Goal: Task Accomplishment & Management: Manage account settings

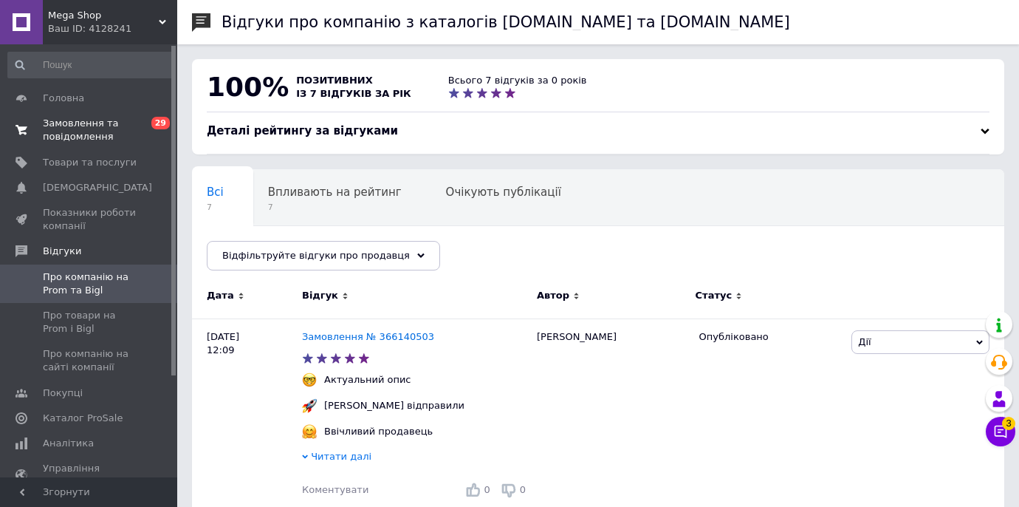
click at [122, 123] on span "Замовлення та повідомлення" at bounding box center [90, 130] width 94 height 27
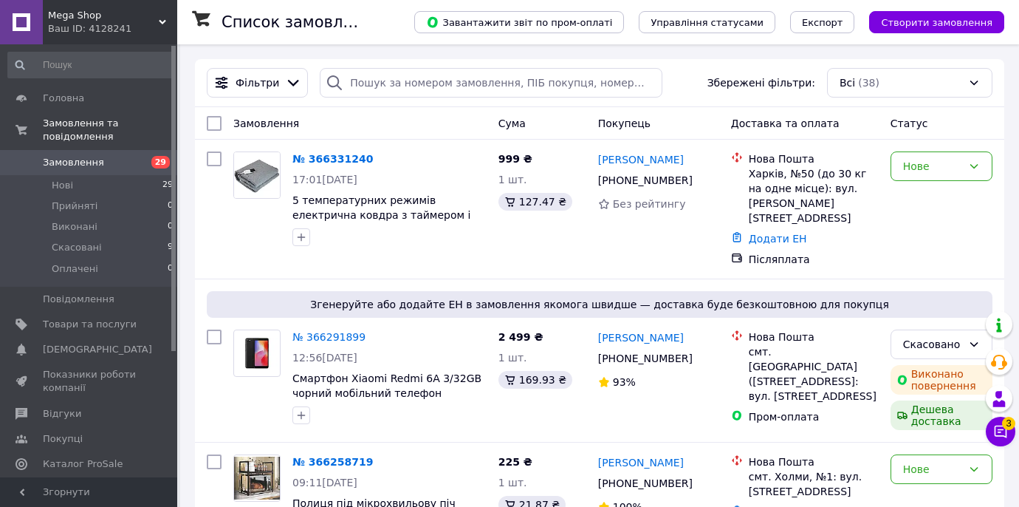
scroll to position [178, 0]
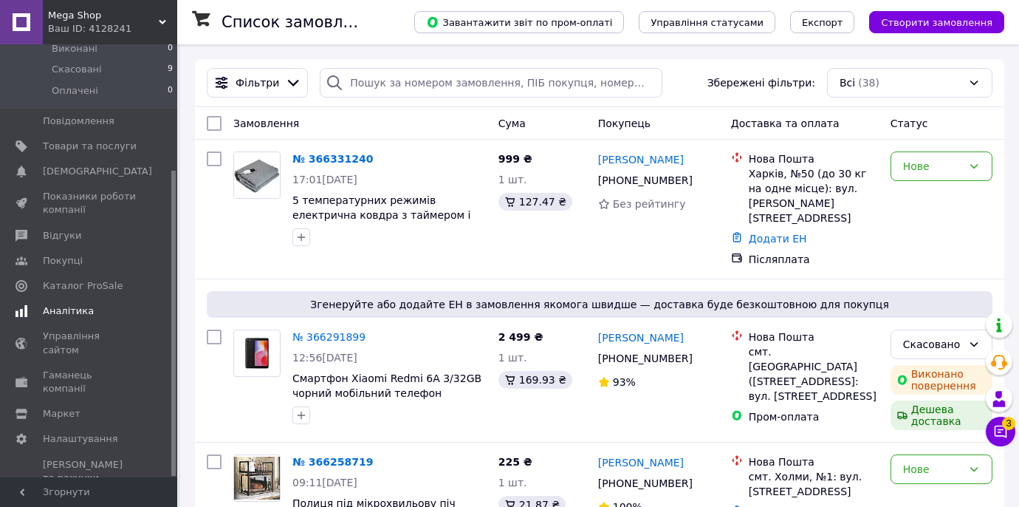
click at [79, 306] on span "Аналітика" at bounding box center [68, 310] width 51 height 13
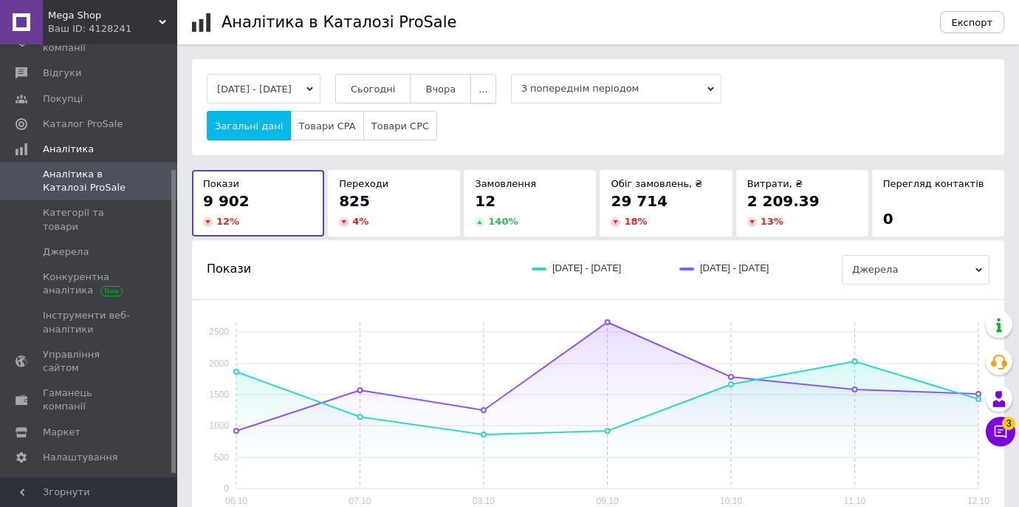
click at [487, 88] on span "..." at bounding box center [483, 88] width 9 height 11
click at [496, 108] on button "Місяць" at bounding box center [454, 118] width 83 height 30
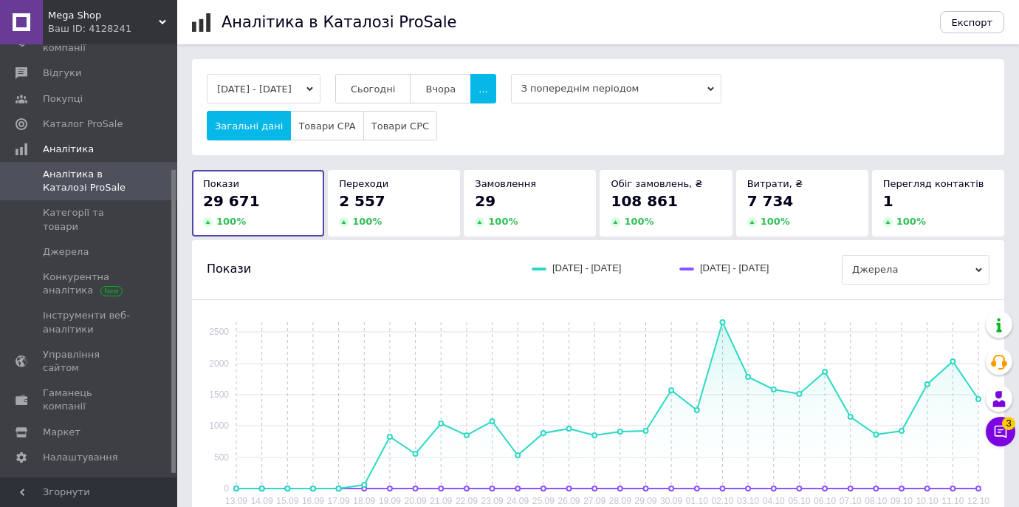
click at [387, 195] on div "2 557" at bounding box center [394, 201] width 110 height 21
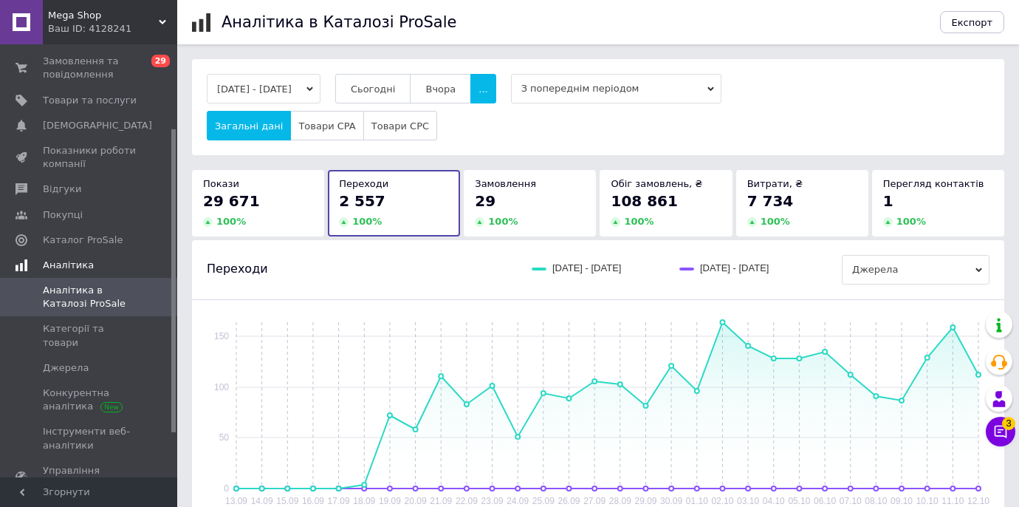
scroll to position [24, 0]
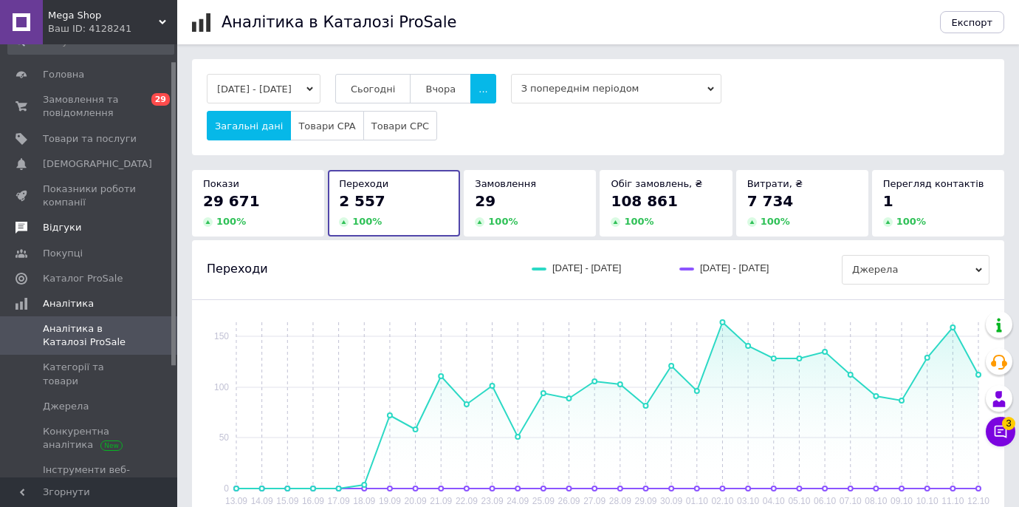
click at [84, 225] on span "Відгуки" at bounding box center [90, 227] width 94 height 13
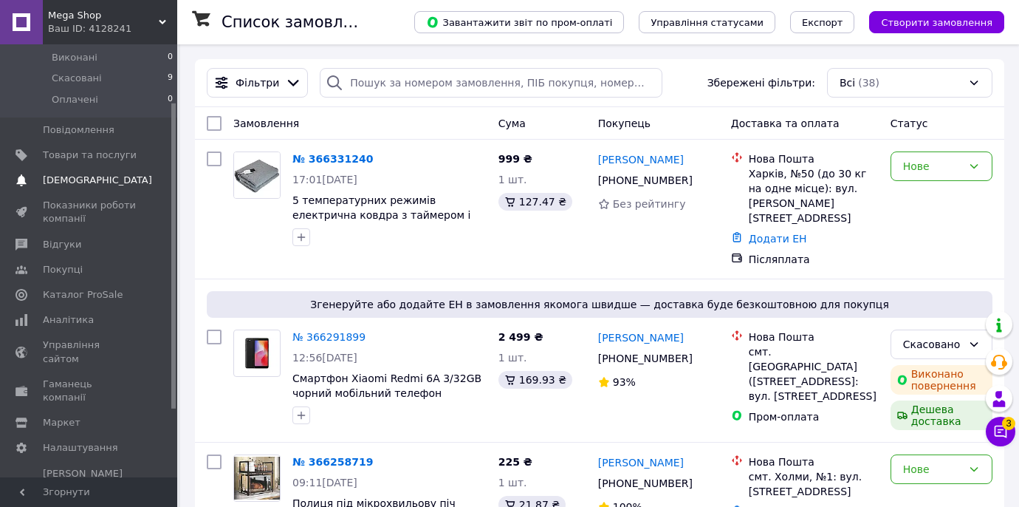
scroll to position [178, 0]
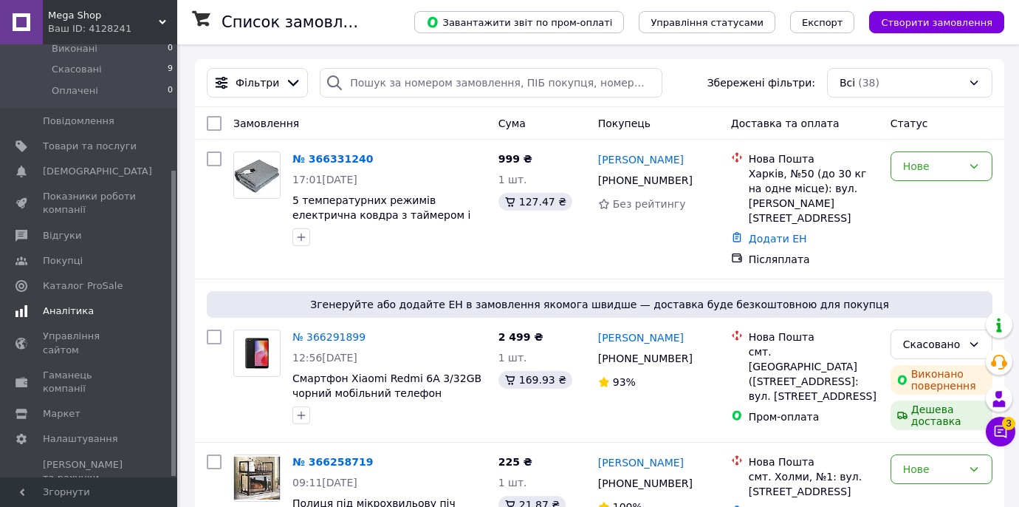
click at [93, 307] on span "Аналітика" at bounding box center [90, 310] width 94 height 13
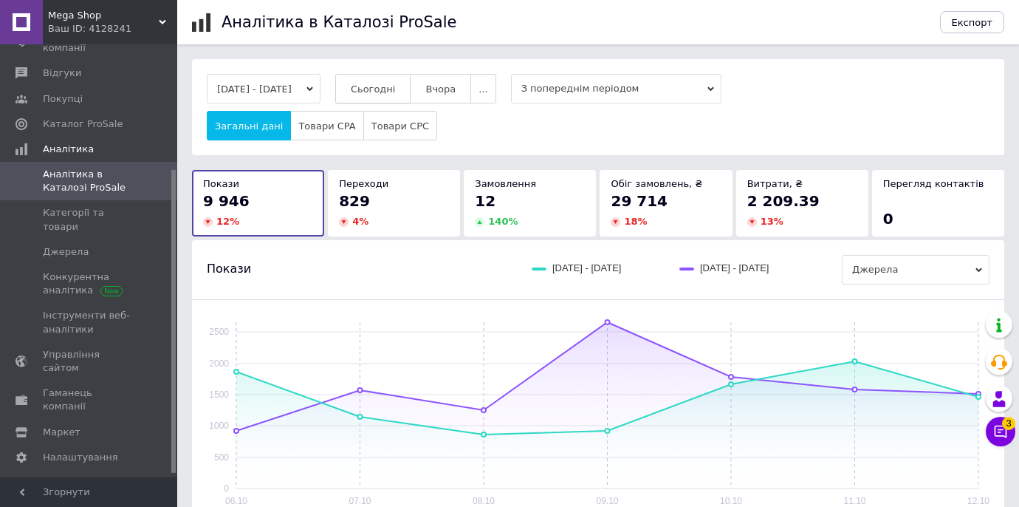
click at [396, 92] on span "Сьогодні" at bounding box center [373, 88] width 45 height 11
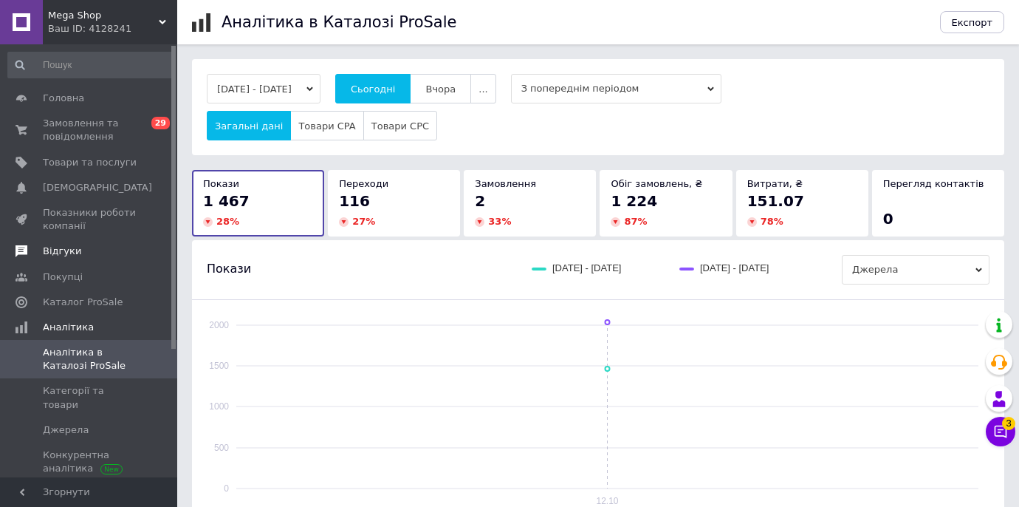
click at [89, 246] on span "Відгуки" at bounding box center [90, 250] width 94 height 13
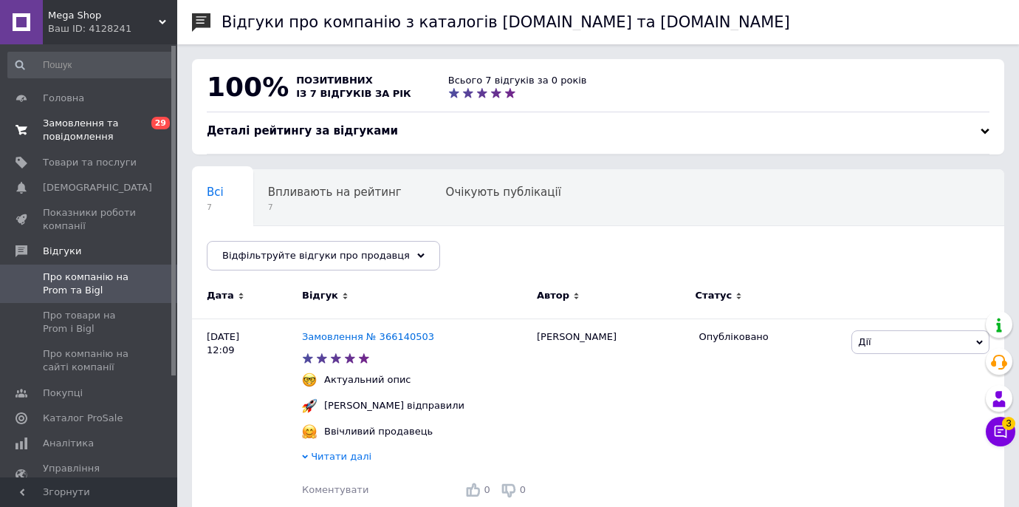
click at [35, 127] on span at bounding box center [21, 130] width 43 height 27
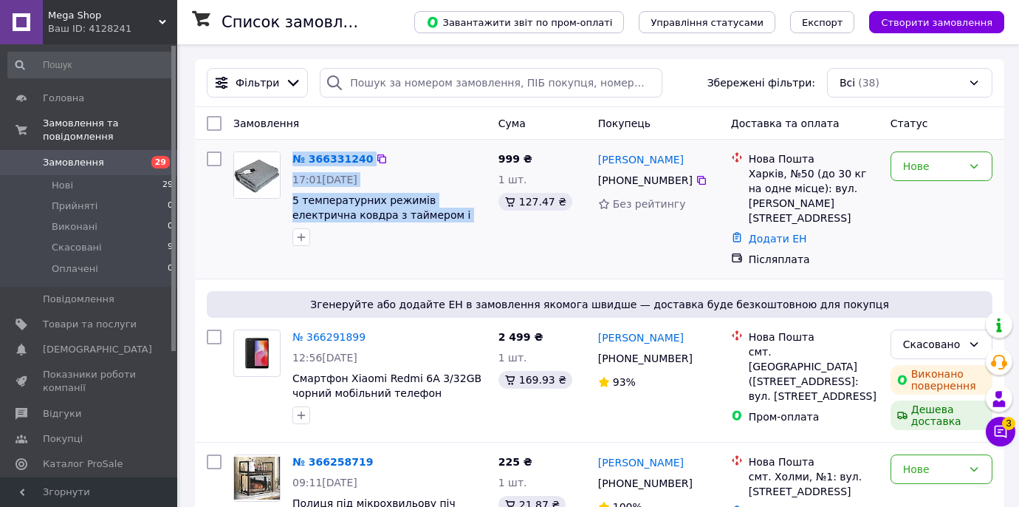
drag, startPoint x: 432, startPoint y: 216, endPoint x: 284, endPoint y: 202, distance: 149.2
click at [284, 202] on div "№ 366331240 17:01[DATE] 5 температурних режимів електрична ковдра з таймером і …" at bounding box center [359, 198] width 265 height 106
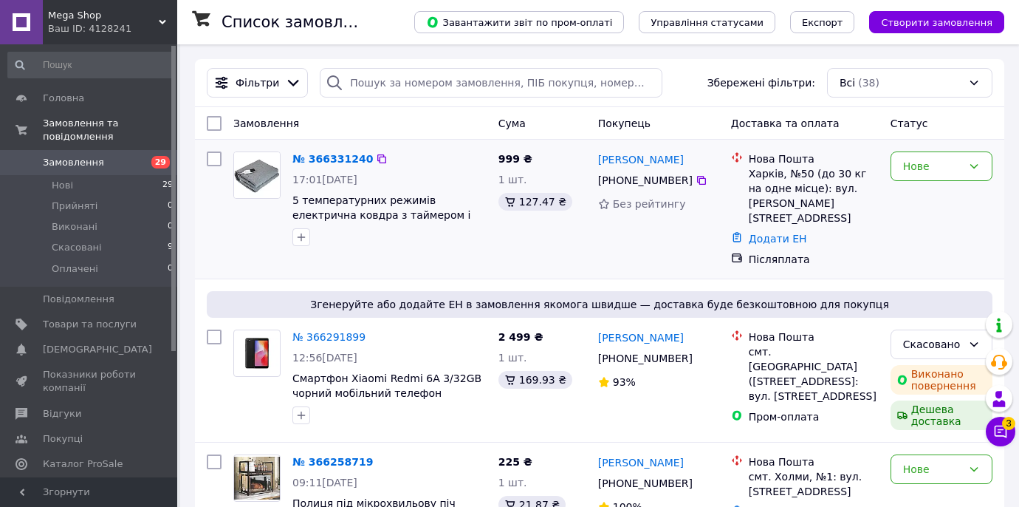
click at [436, 224] on div "№ 366331240 17:01[DATE] 5 температурних режимів електрична ковдра з таймером і …" at bounding box center [390, 198] width 206 height 106
drag, startPoint x: 428, startPoint y: 217, endPoint x: 287, endPoint y: 205, distance: 141.6
click at [287, 205] on div "№ 366331240 17:01[DATE] 5 температурних режимів електрична ковдра з таймером і …" at bounding box center [390, 198] width 206 height 106
copy span "5 температурних режимів електрична ковдра з таймером і авто"
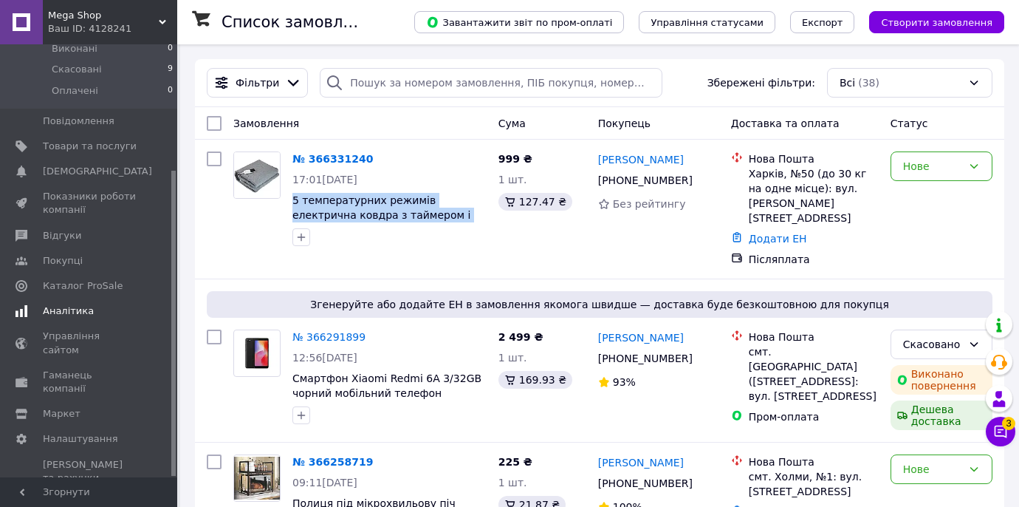
click at [86, 318] on span "Аналітика" at bounding box center [68, 310] width 51 height 13
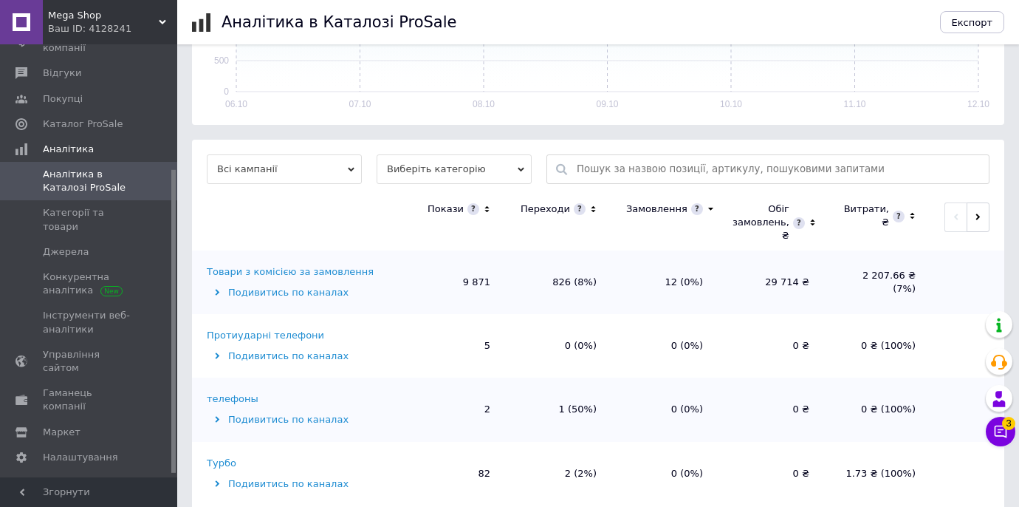
scroll to position [425, 0]
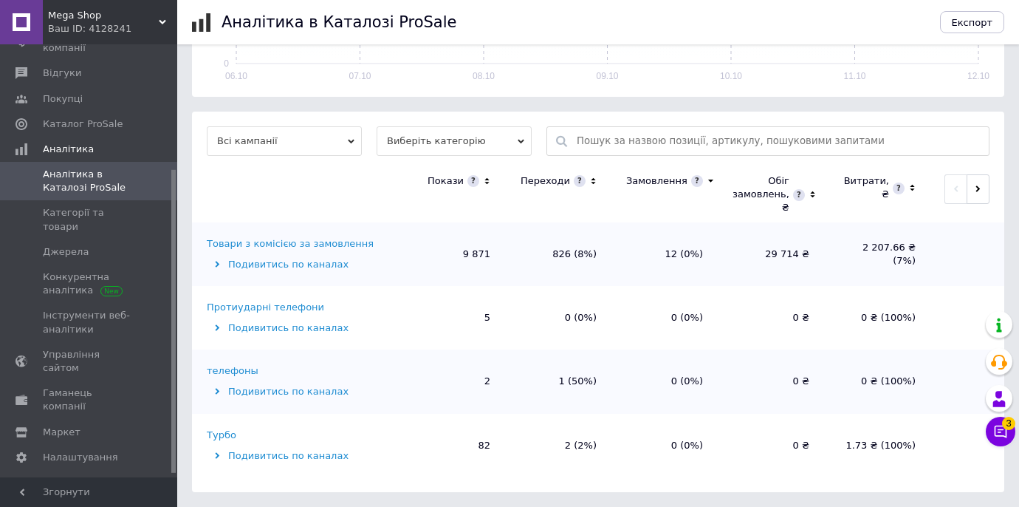
click at [591, 162] on div "Всі кампанії Виберіть категорію Покази Переходи Замовлення Обіг замовлень, ₴ Ви…" at bounding box center [598, 302] width 812 height 380
click at [587, 146] on input "text" at bounding box center [779, 141] width 405 height 28
paste input "5 температурних режимів електрична ковдра з таймером і авто"
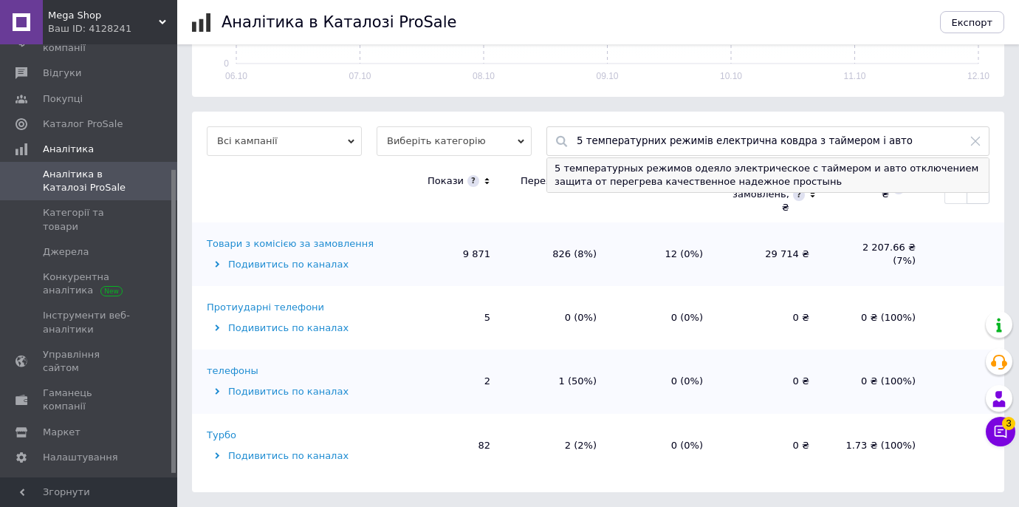
click at [580, 181] on div "5 температурных режимов одеяло электрическое с таймером и авто отключением защи…" at bounding box center [768, 175] width 442 height 34
type input "5 температурных режимов одеяло электрическое с таймером и авто отключением защи…"
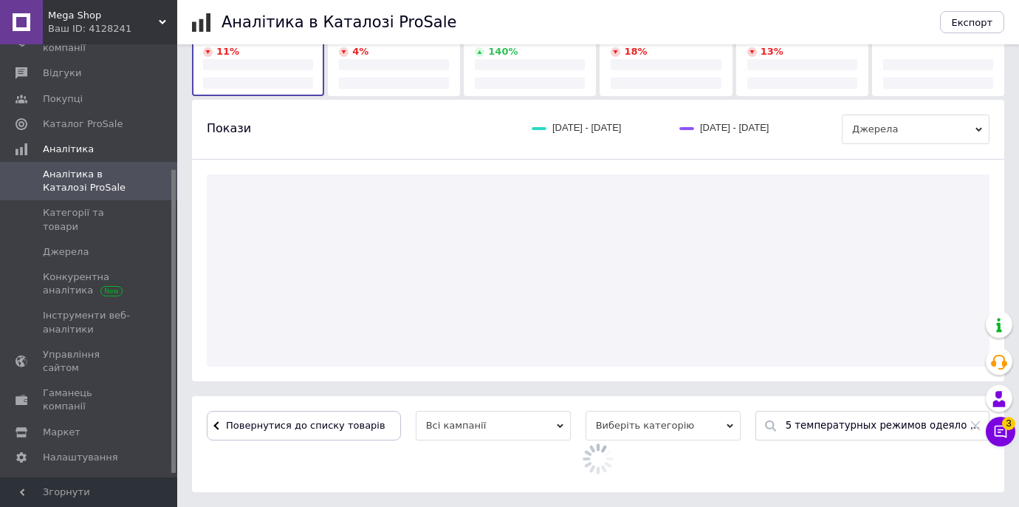
scroll to position [287, 0]
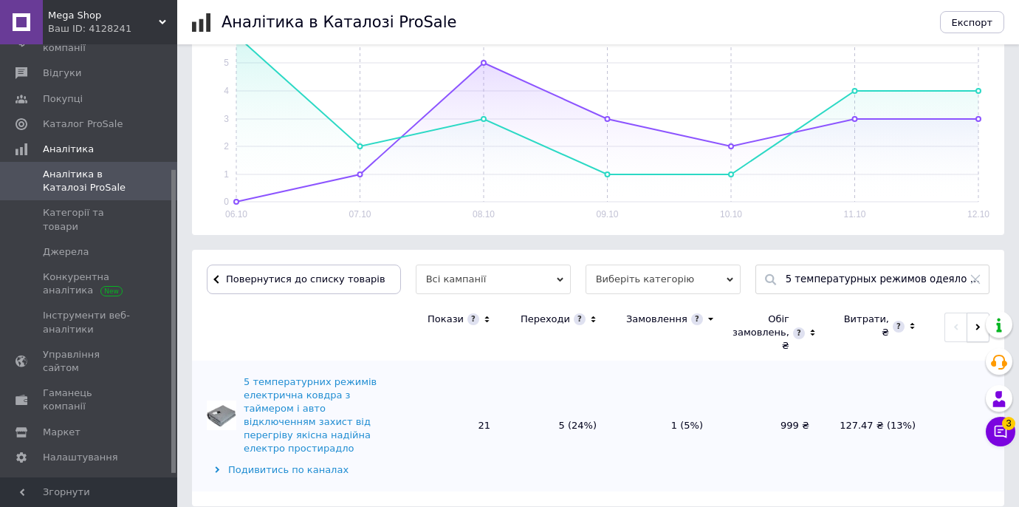
click at [968, 329] on button "button" at bounding box center [978, 327] width 23 height 30
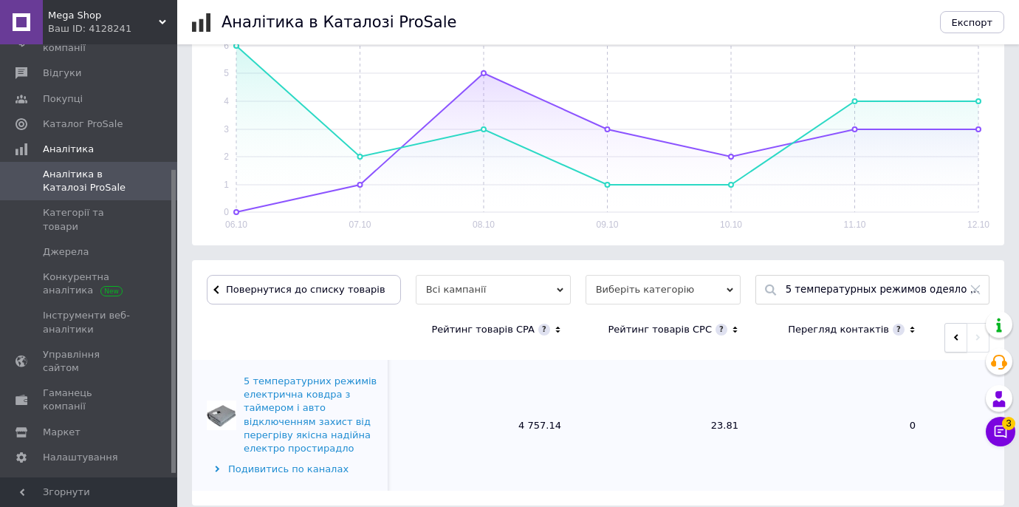
click at [959, 332] on span "button" at bounding box center [956, 337] width 7 height 11
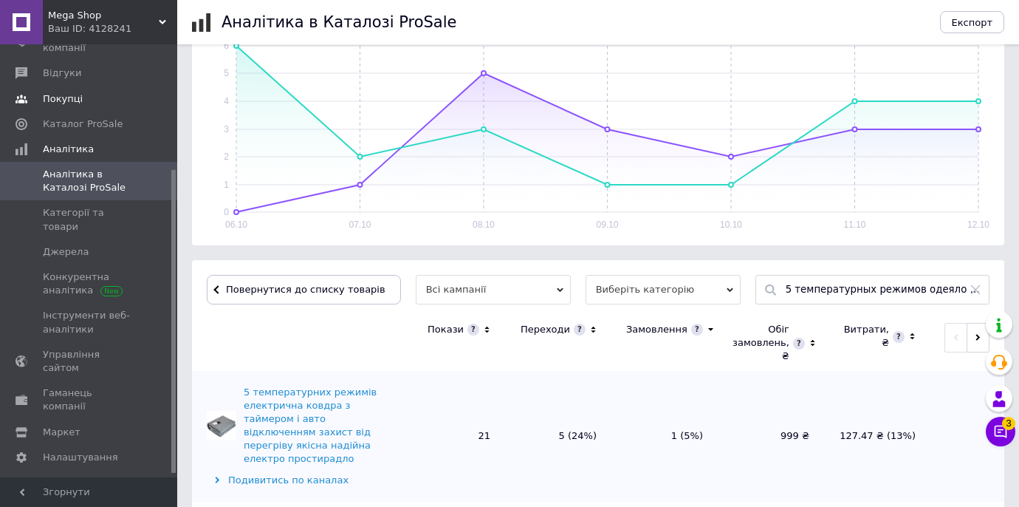
scroll to position [0, 0]
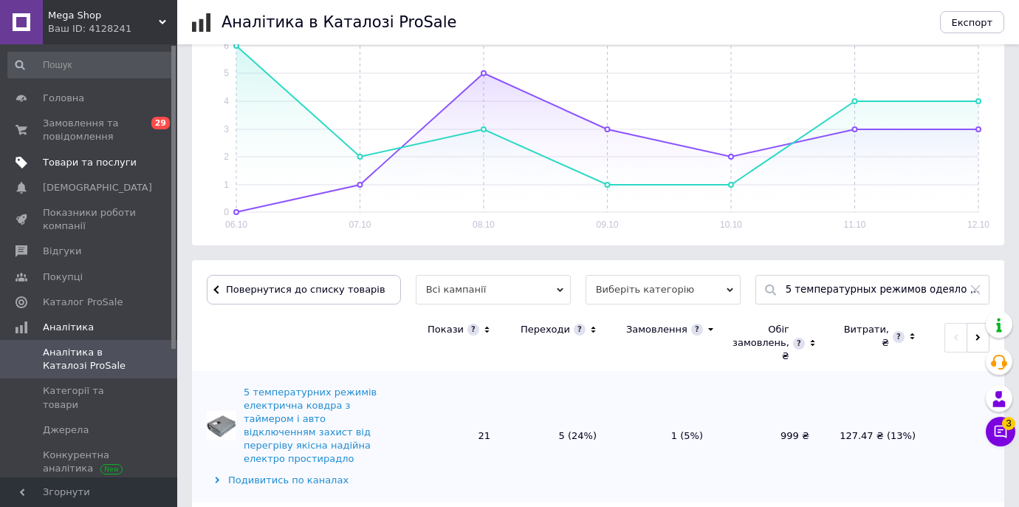
click at [64, 162] on span "Товари та послуги" at bounding box center [90, 162] width 94 height 13
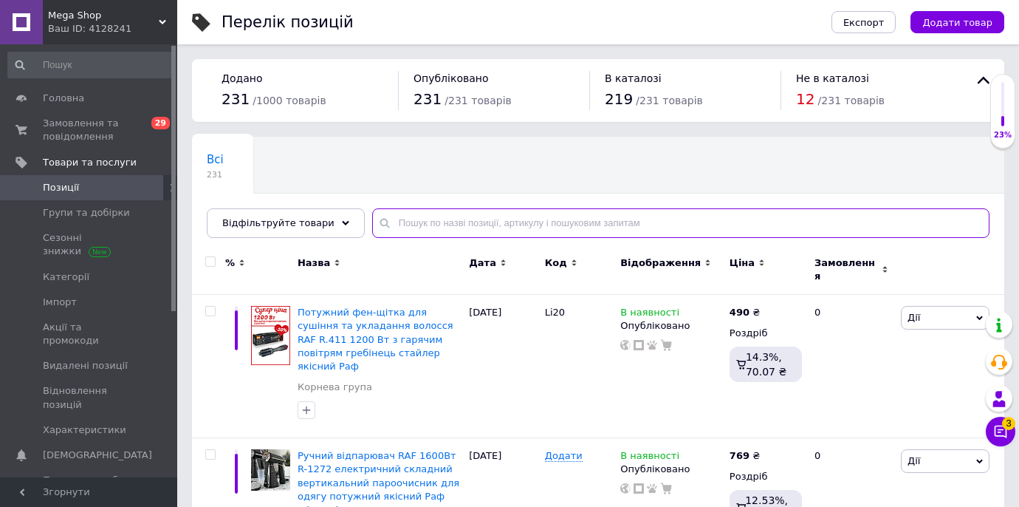
click at [417, 219] on input "text" at bounding box center [680, 223] width 617 height 30
paste input "5 температурних режимів електрична ковдра з таймером і авто"
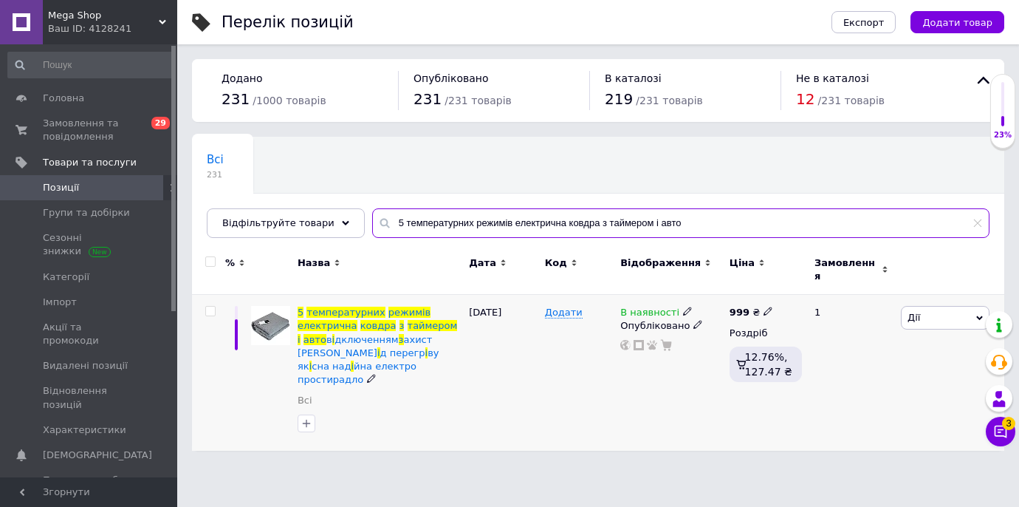
type input "5 температурних режимів електрична ковдра з таймером і авто"
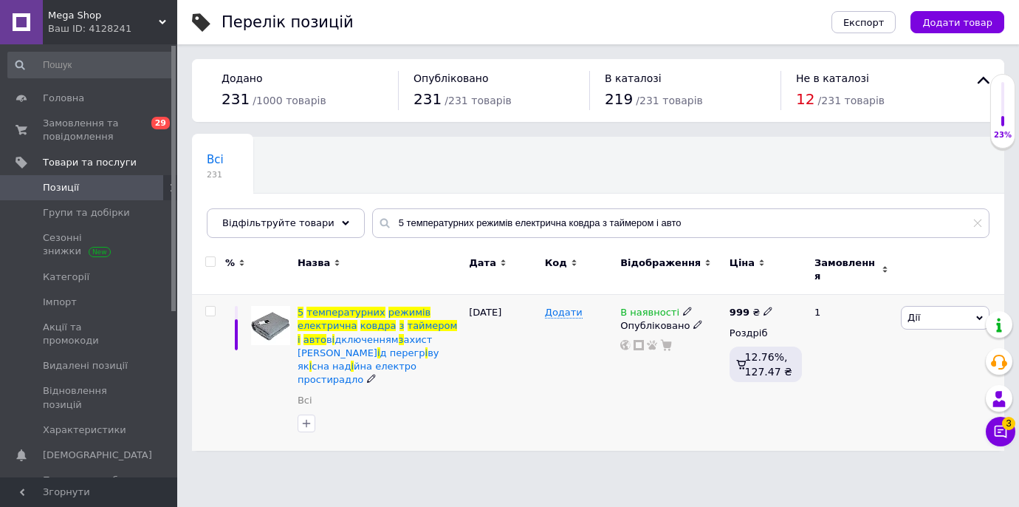
click at [953, 310] on span "Дії" at bounding box center [945, 318] width 89 height 24
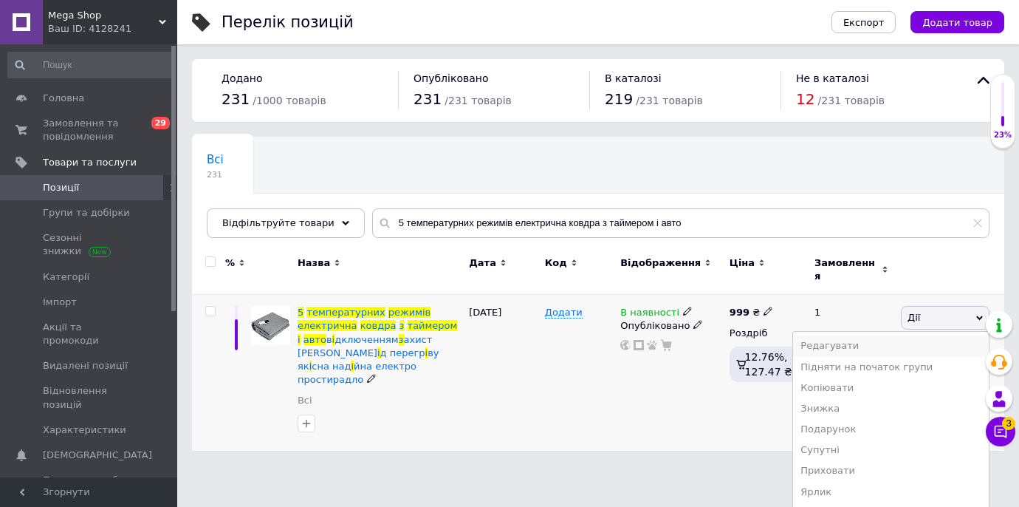
click at [868, 335] on li "Редагувати" at bounding box center [891, 345] width 196 height 21
